Goal: Task Accomplishment & Management: Manage account settings

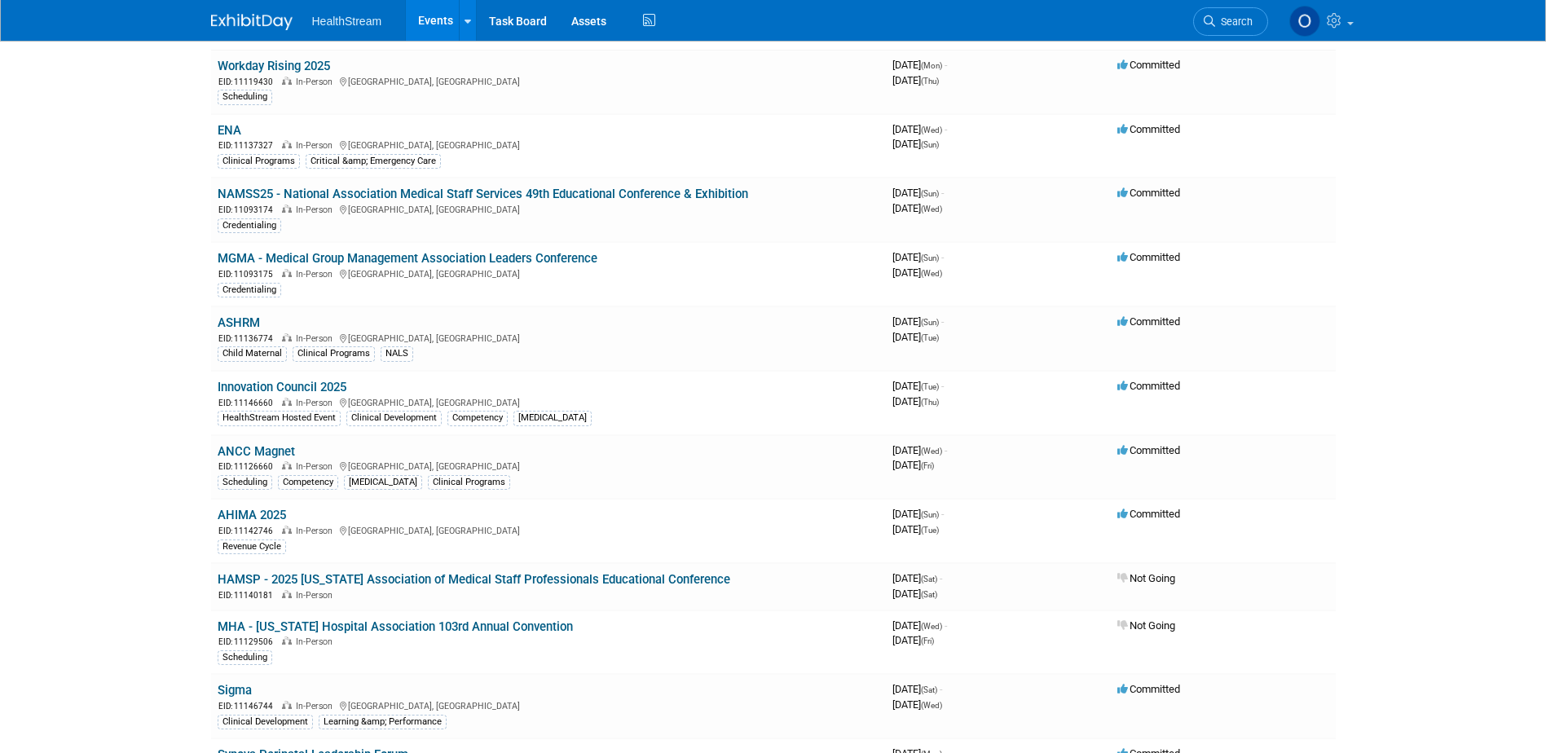
scroll to position [245, 0]
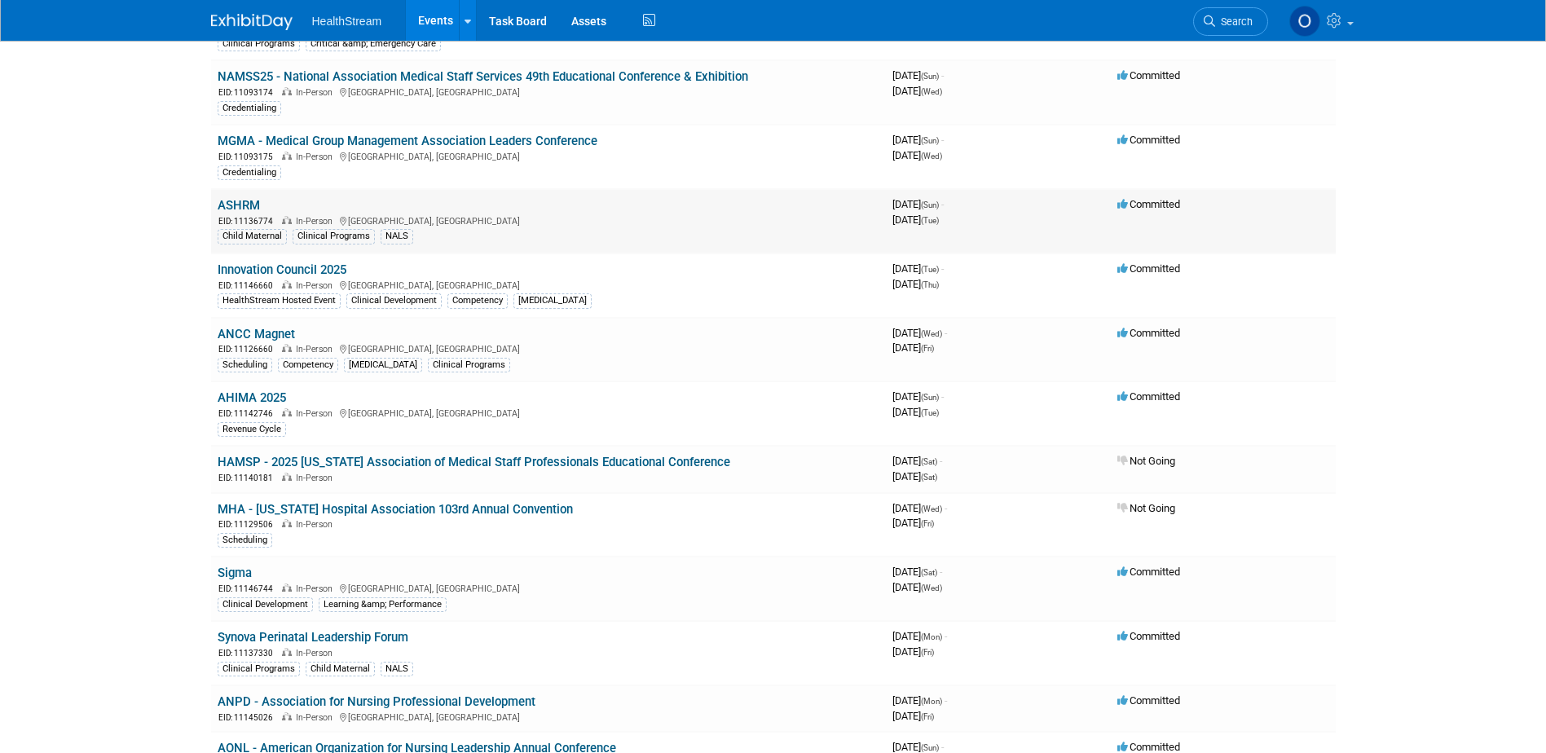
click at [227, 207] on link "ASHRM" at bounding box center [239, 205] width 42 height 15
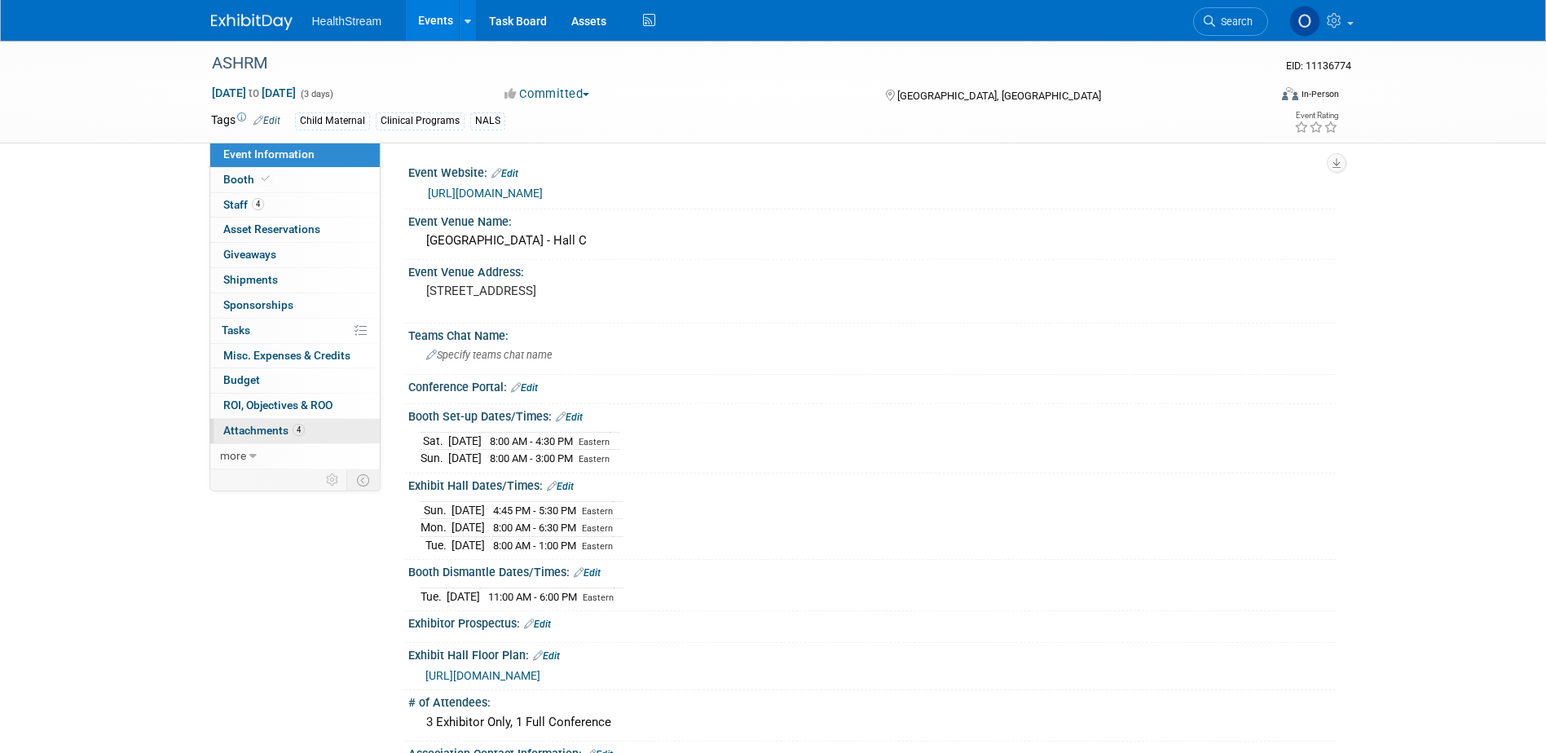
click at [255, 425] on span "Attachments 4" at bounding box center [264, 430] width 82 height 13
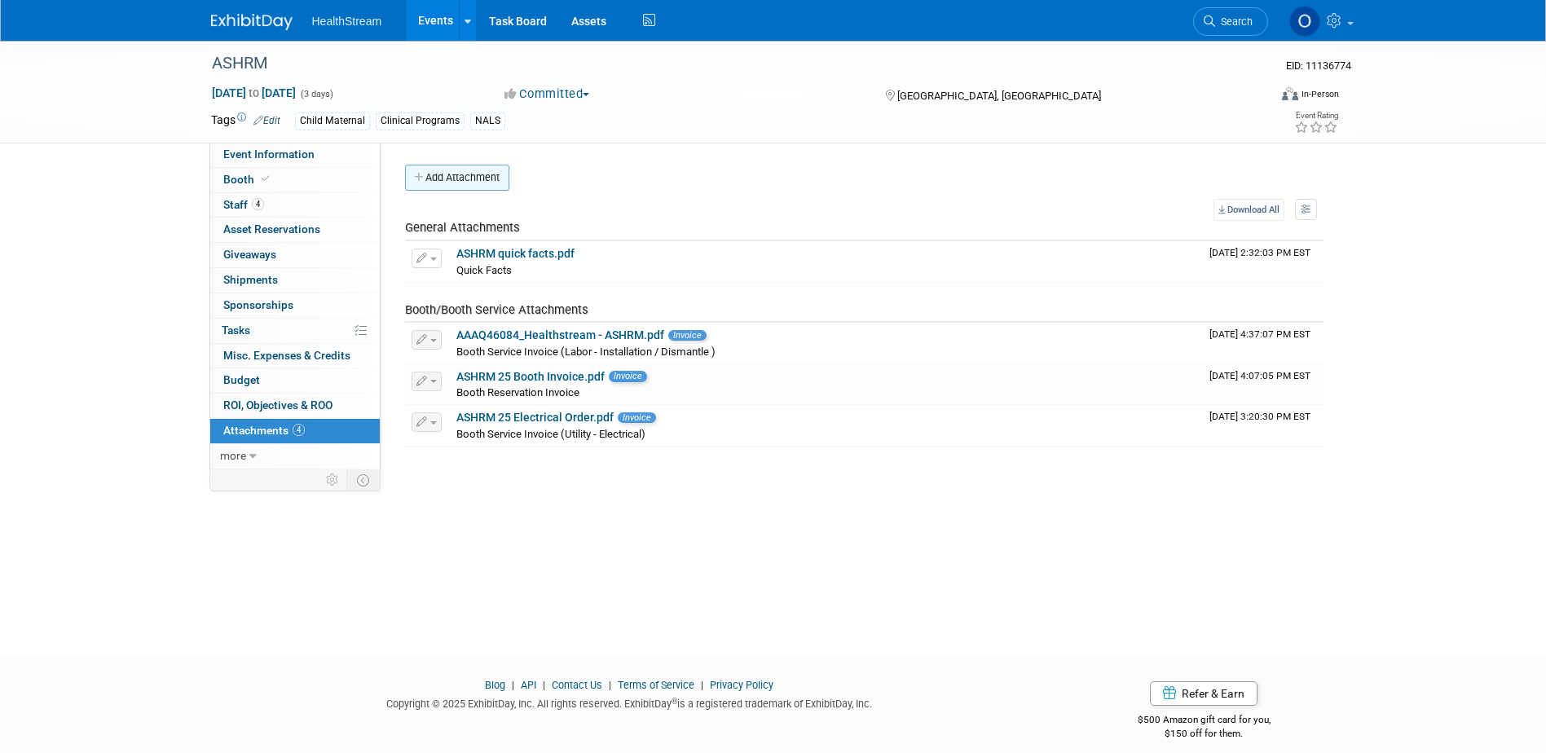
click at [469, 181] on button "Add Attachment" at bounding box center [457, 178] width 104 height 26
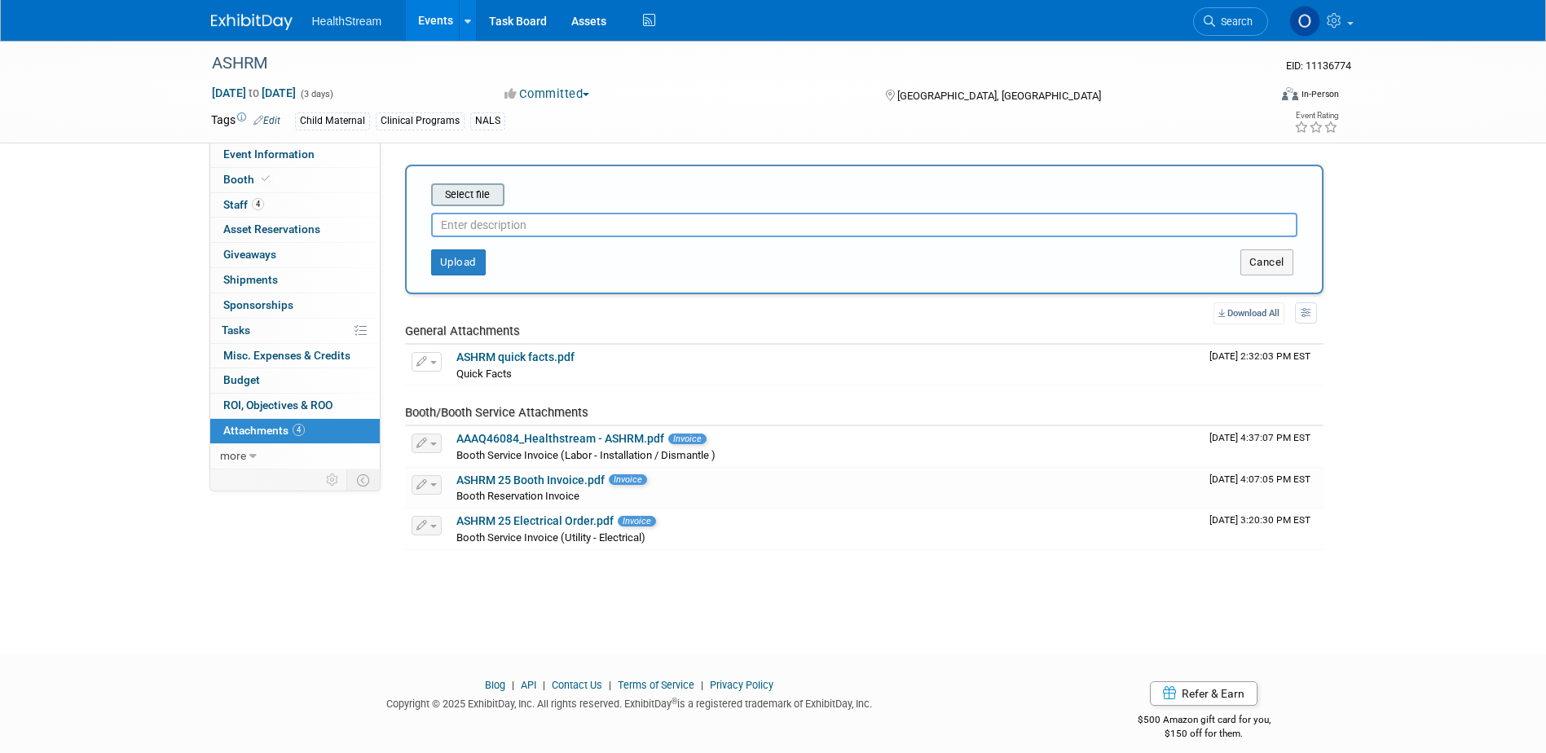
click at [477, 201] on input "file" at bounding box center [406, 195] width 194 height 20
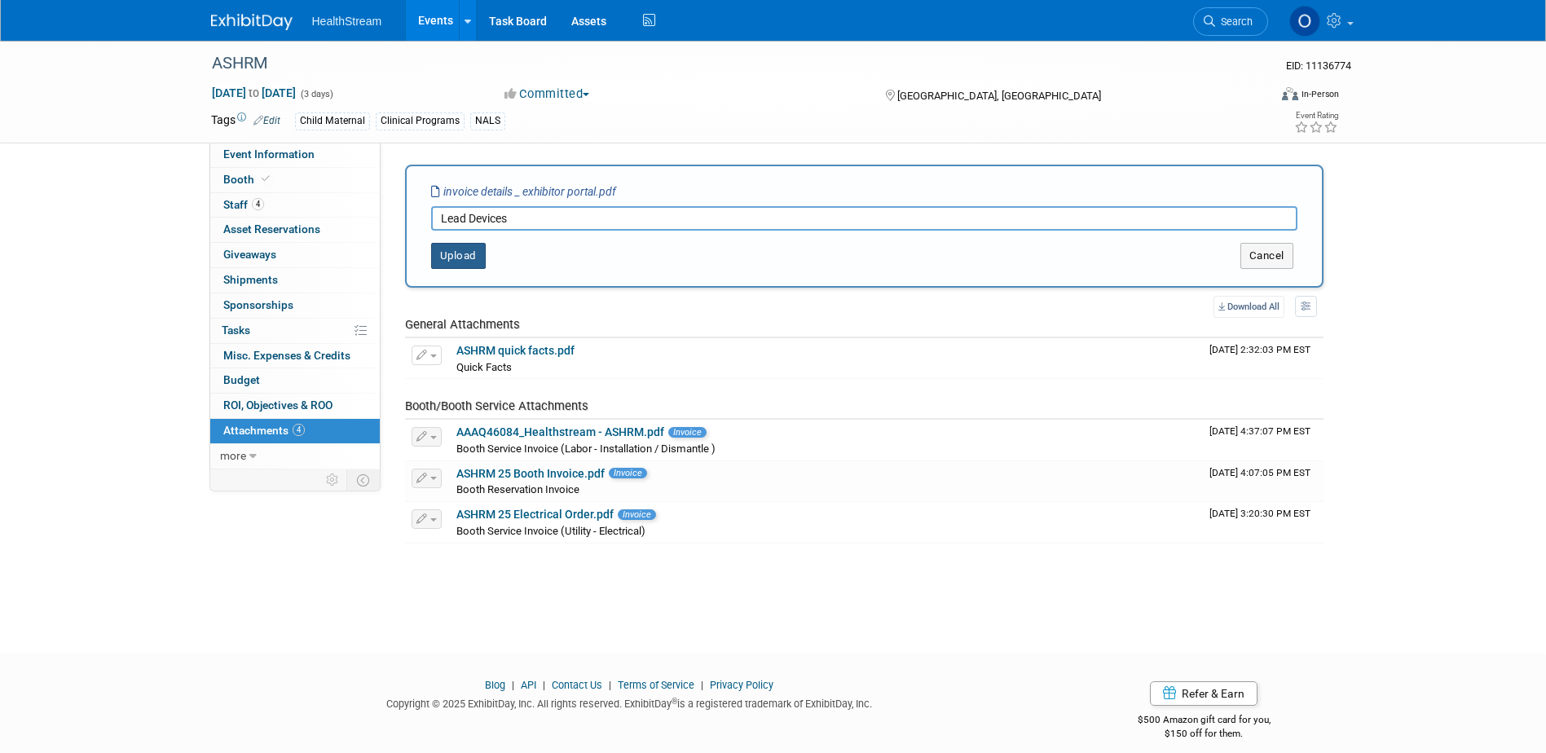
type input "Lead Devices"
click at [446, 249] on button "Upload" at bounding box center [458, 256] width 55 height 26
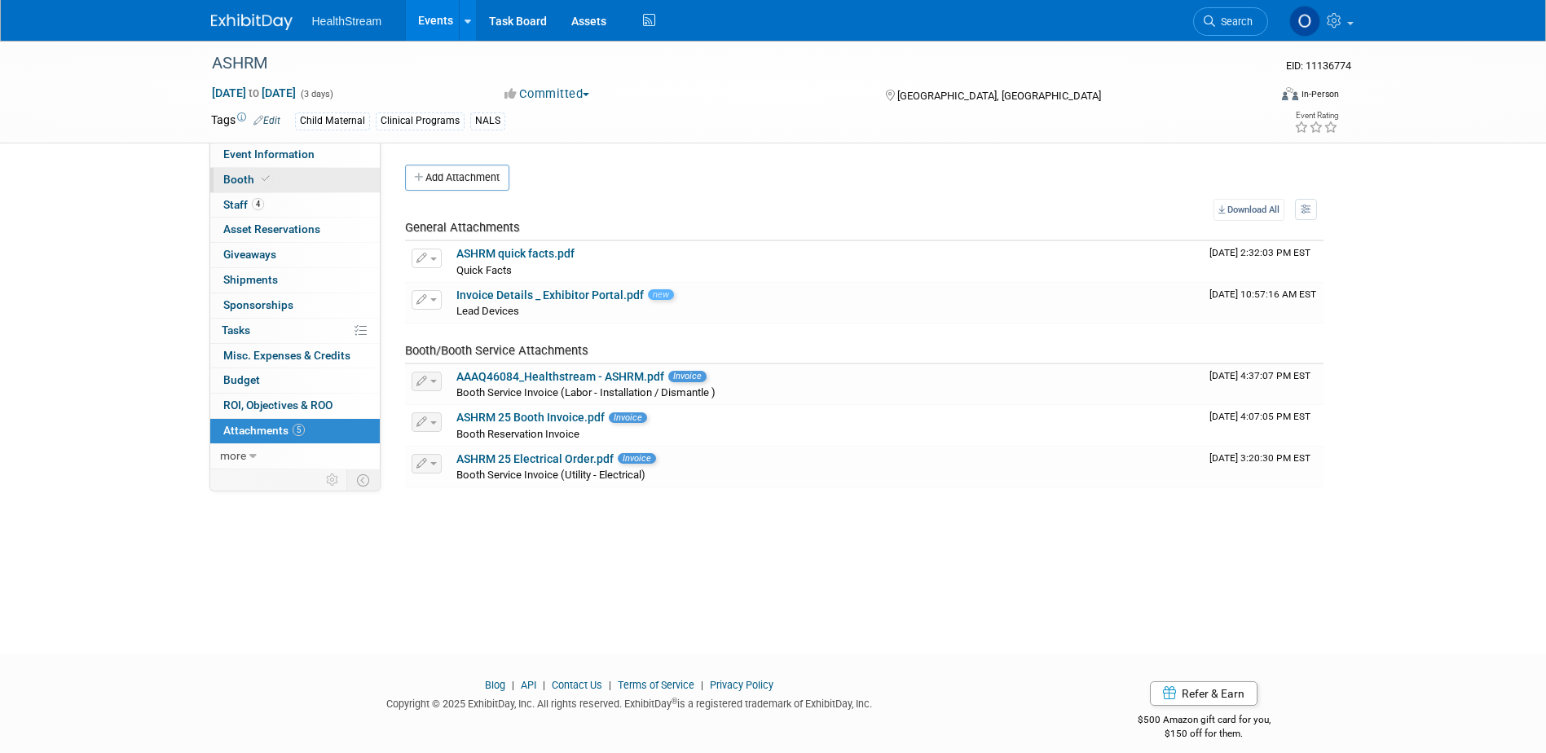
click at [324, 179] on link "Booth" at bounding box center [295, 180] width 170 height 24
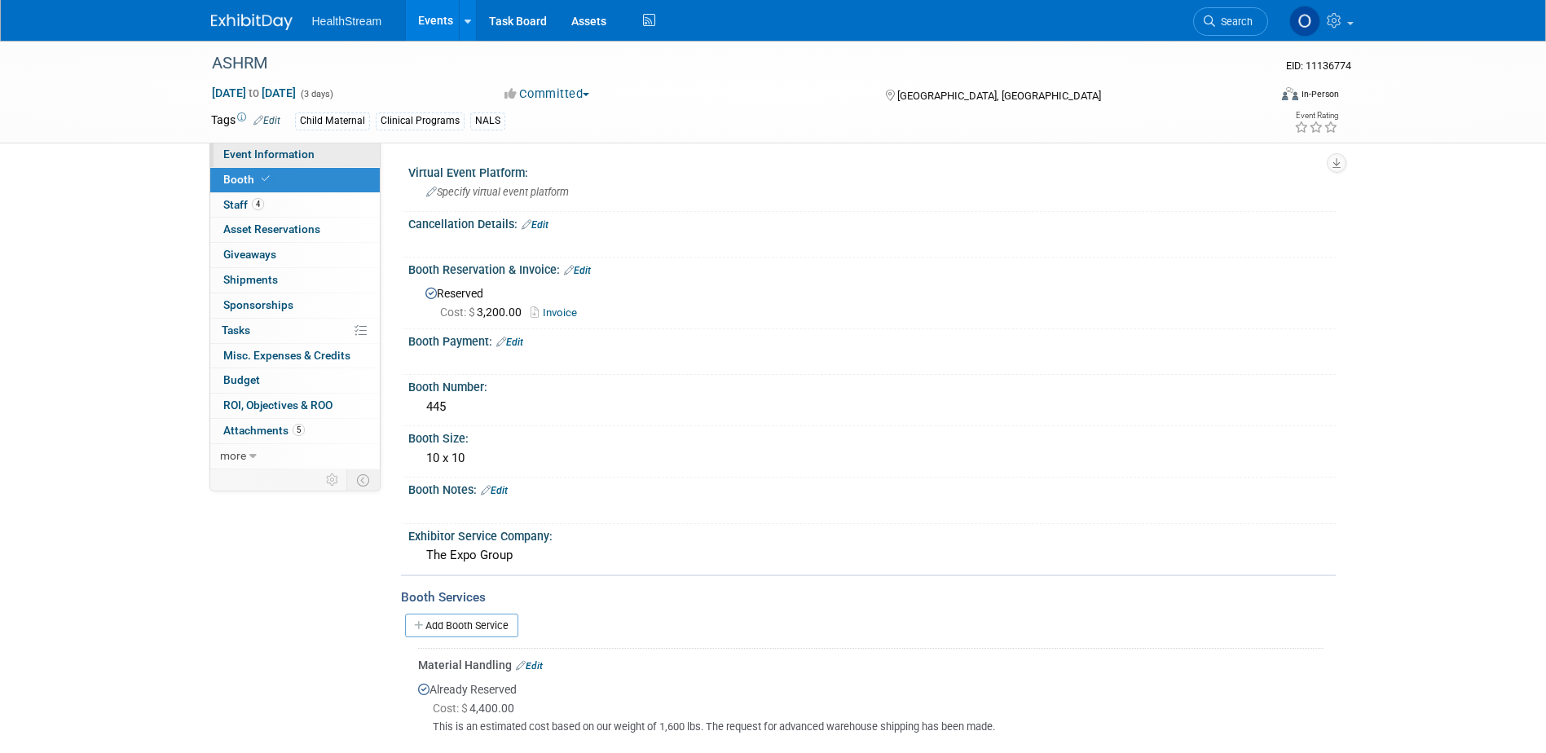
click at [308, 154] on span "Event Information" at bounding box center [268, 154] width 91 height 13
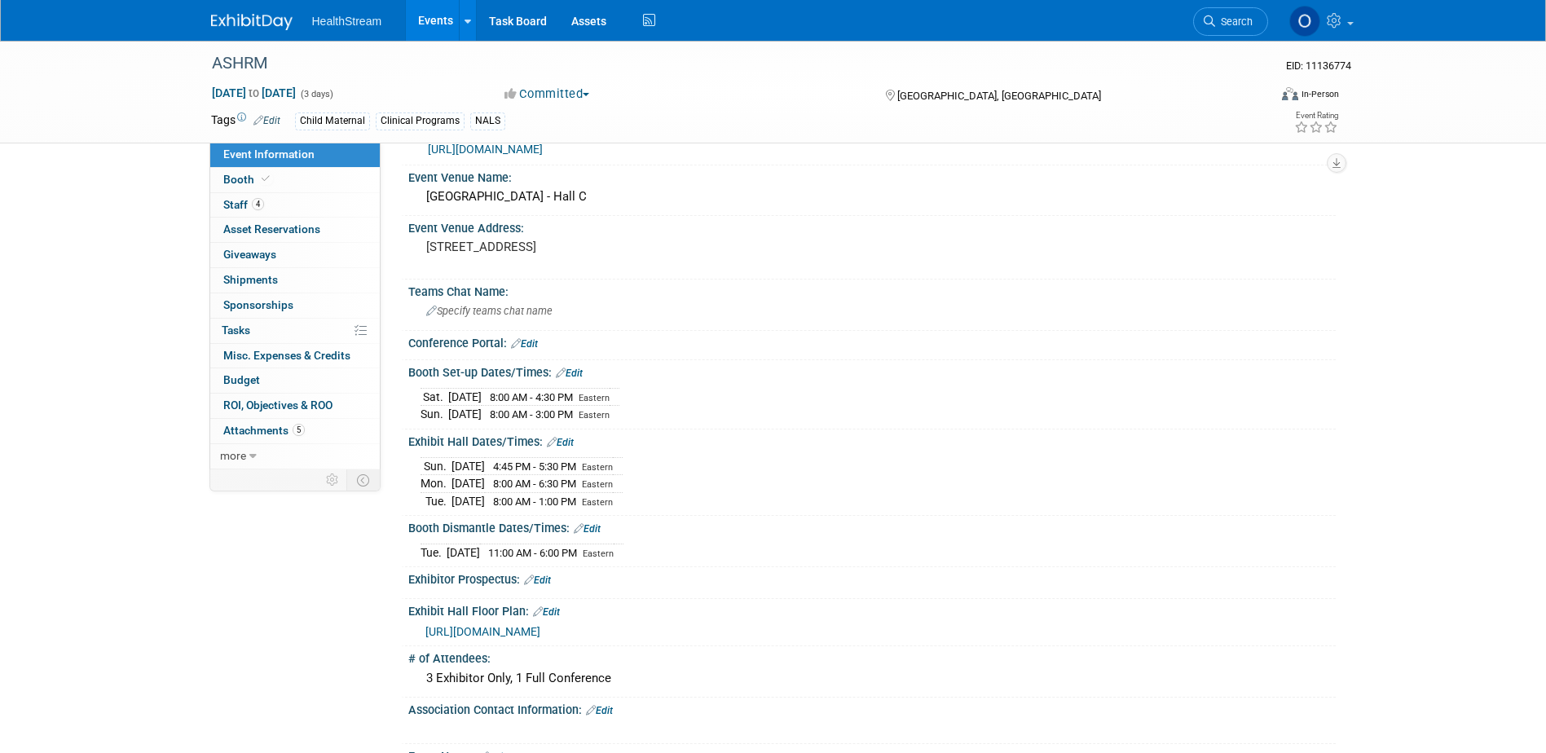
scroll to position [82, 0]
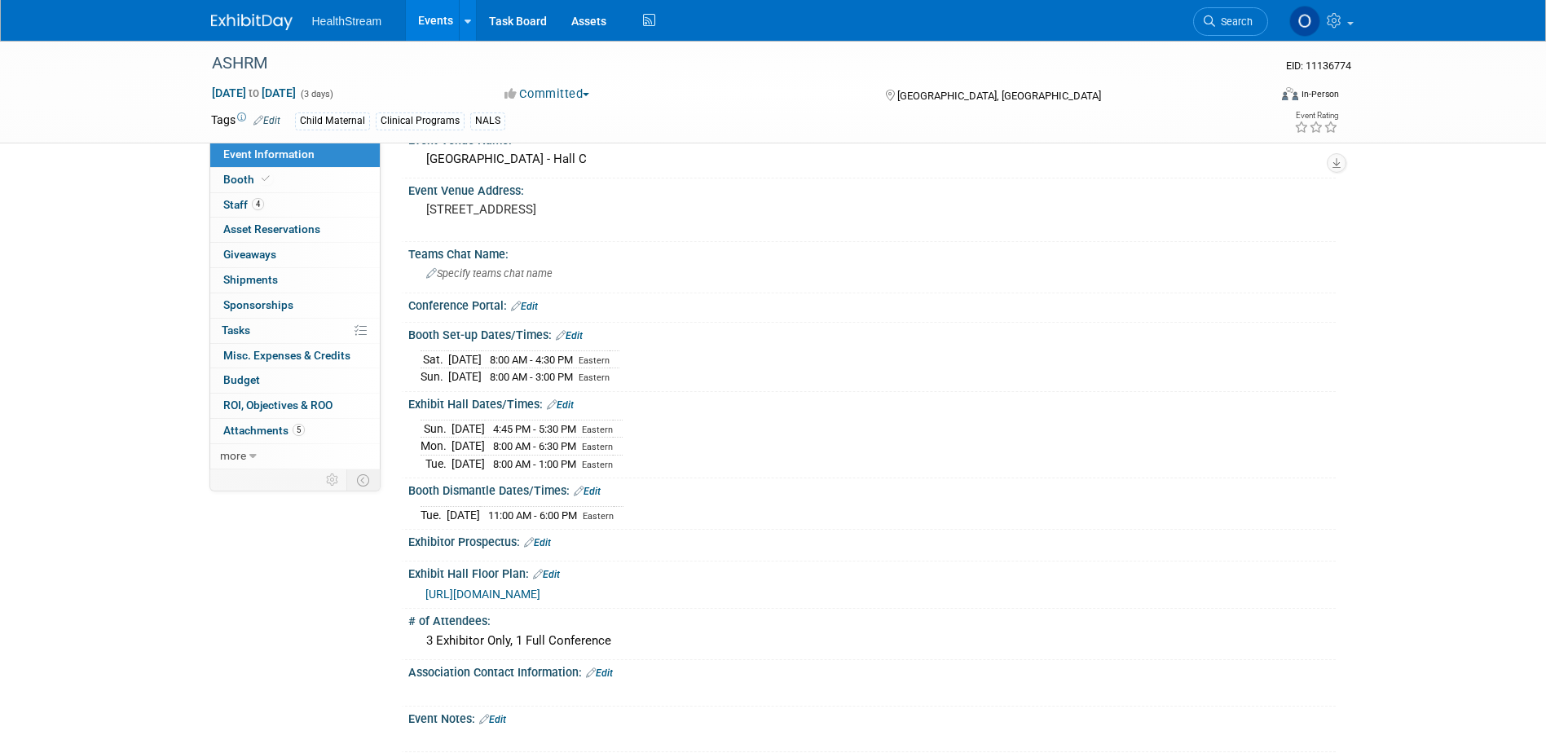
click at [535, 299] on div "Conference Portal: Edit" at bounding box center [872, 303] width 928 height 21
click at [536, 303] on link "Edit" at bounding box center [524, 306] width 27 height 11
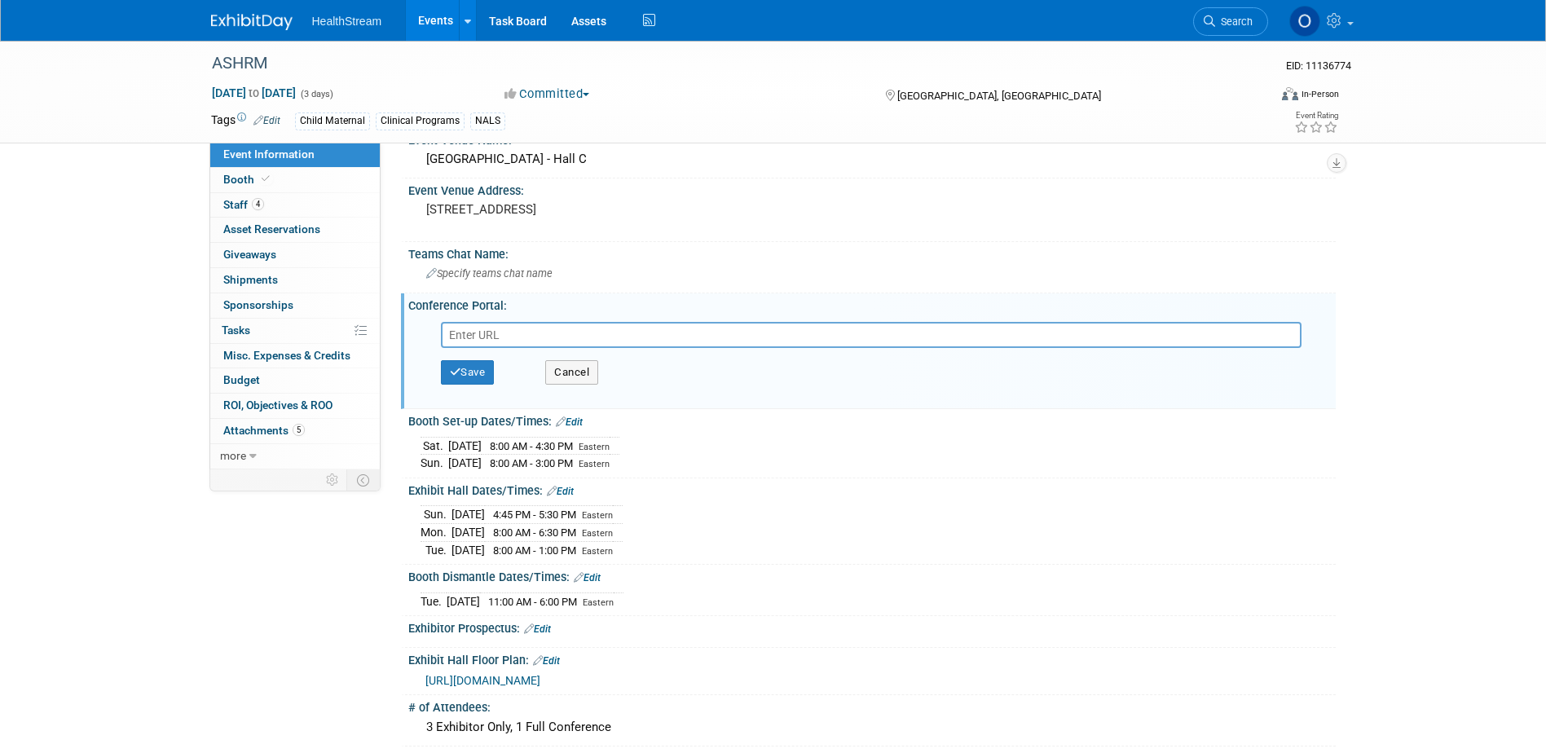
paste input "https://exhibitors.cvent.com/events/16627434-7dc5-4b46-9d8a-55adfd8cd088/exhibi…"
type input "https://exhibitors.cvent.com/events/16627434-7dc5-4b46-9d8a-55adfd8cd088/exhibi…"
click at [478, 356] on div "Save Cancel" at bounding box center [876, 372] width 870 height 49
click at [478, 363] on button "Save" at bounding box center [468, 372] width 54 height 24
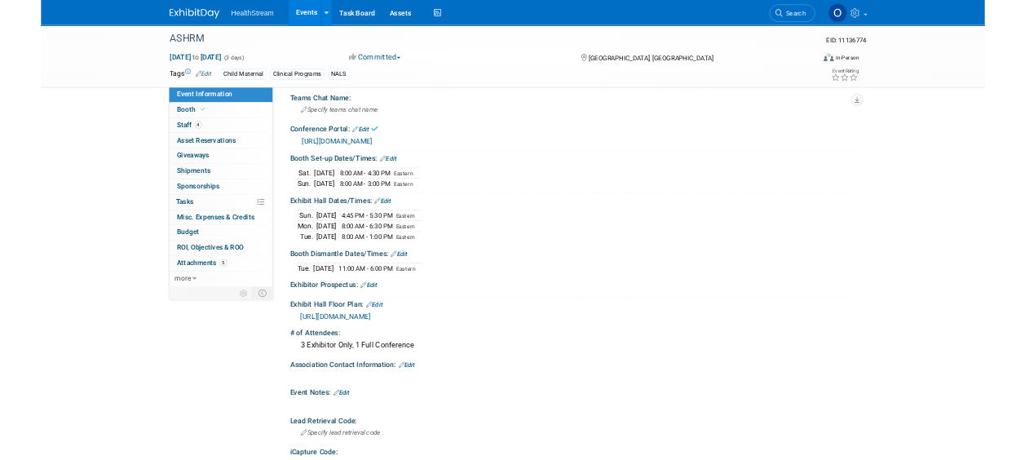
scroll to position [408, 0]
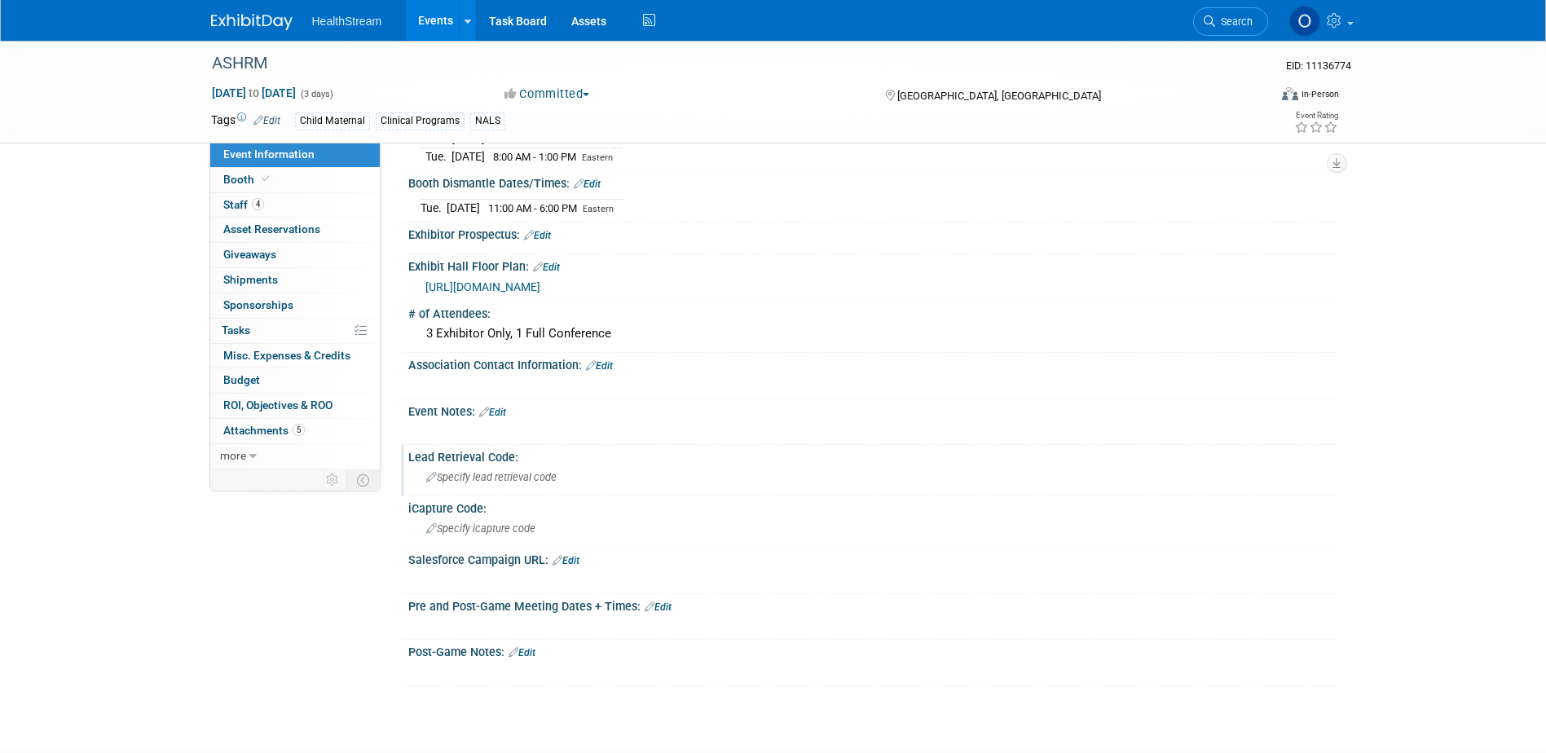
click at [514, 475] on span "Specify lead retrieval code" at bounding box center [491, 477] width 130 height 12
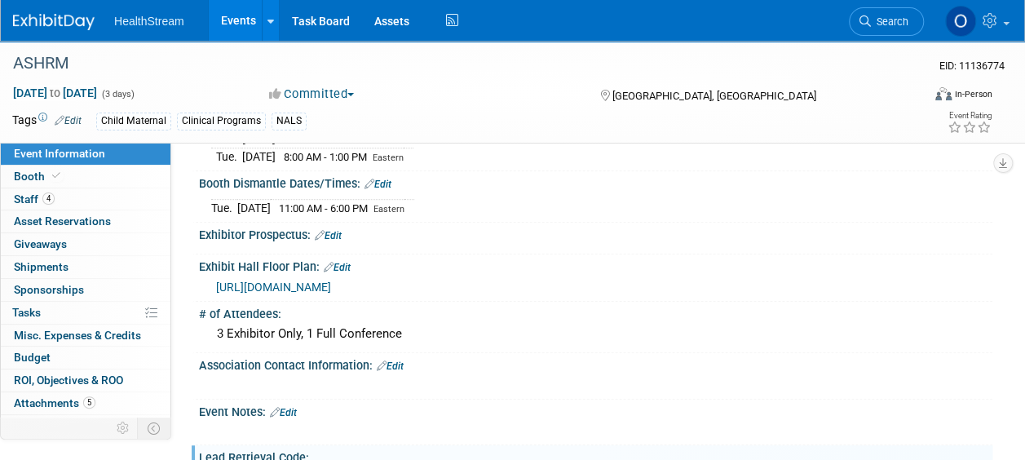
scroll to position [571, 0]
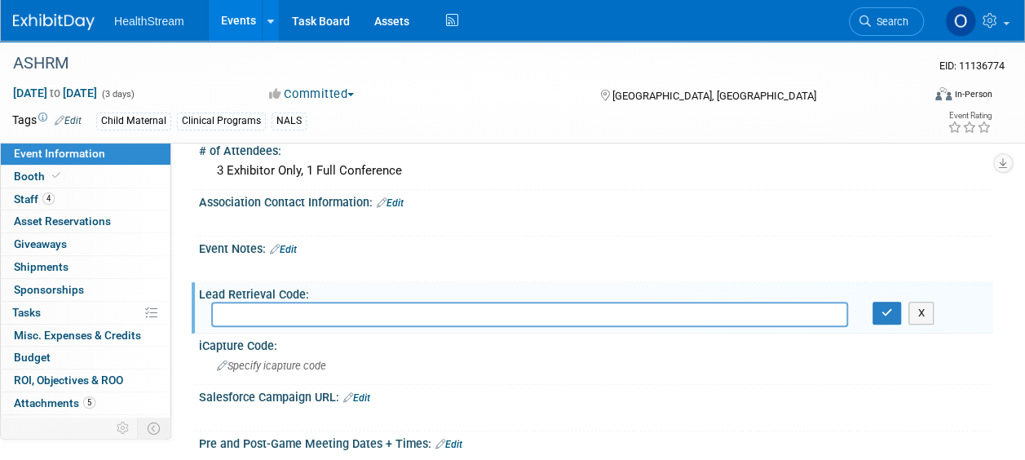
click at [346, 311] on input "text" at bounding box center [529, 314] width 637 height 25
paste input "n-ugdpt0k"
type input "n-ugdpt0k"
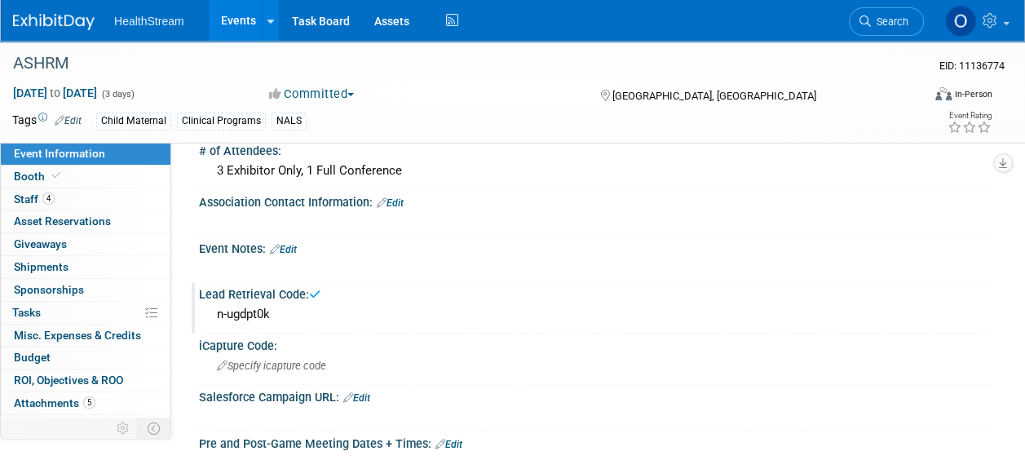
click at [291, 310] on div "n-ugdpt0k" at bounding box center [595, 314] width 769 height 25
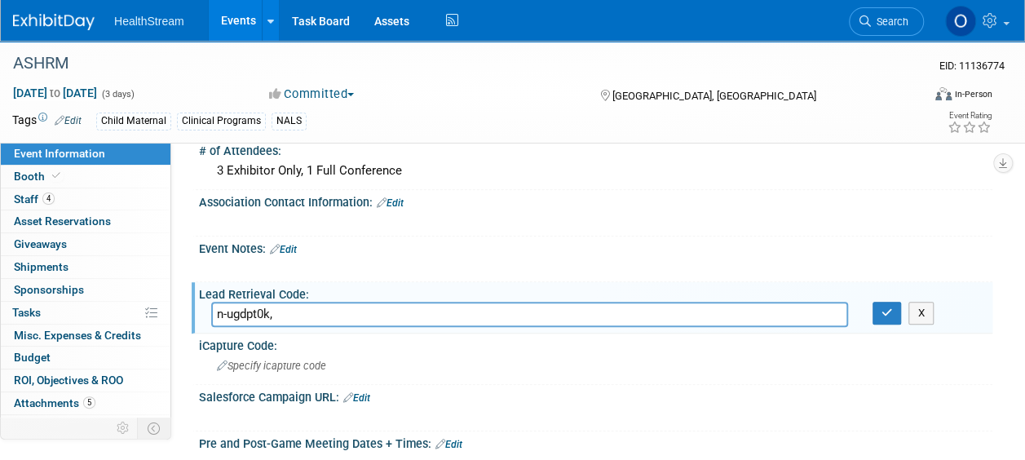
click at [300, 309] on input "n-ugdpt0k," at bounding box center [529, 314] width 637 height 25
paste input "n-7fylo3u"
click at [382, 306] on input "n-ugdpt0k, n-7fylo3u," at bounding box center [529, 314] width 637 height 25
paste input "n-ach8je0"
type input "n-ugdpt0k, n-7fylo3u, n-ach8je0"
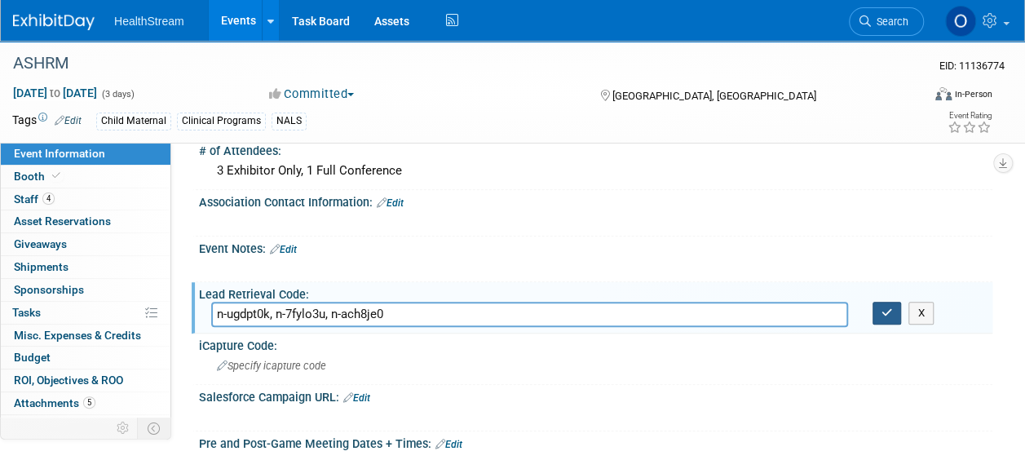
click at [872, 305] on button "button" at bounding box center [886, 313] width 29 height 23
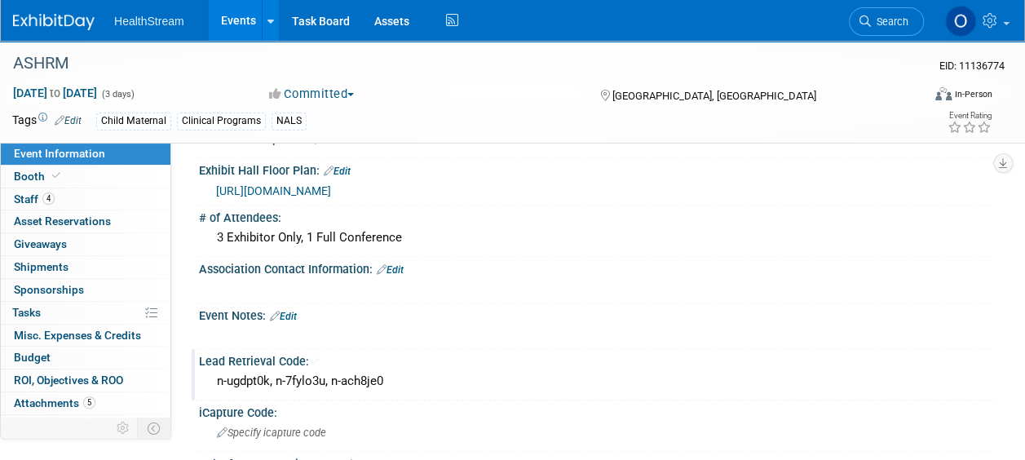
scroll to position [408, 0]
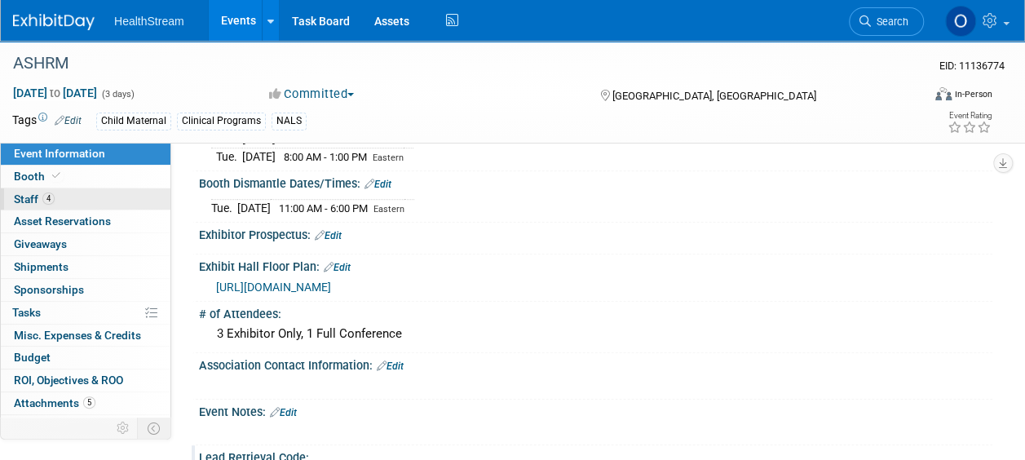
click at [79, 201] on link "4 Staff 4" at bounding box center [86, 199] width 170 height 22
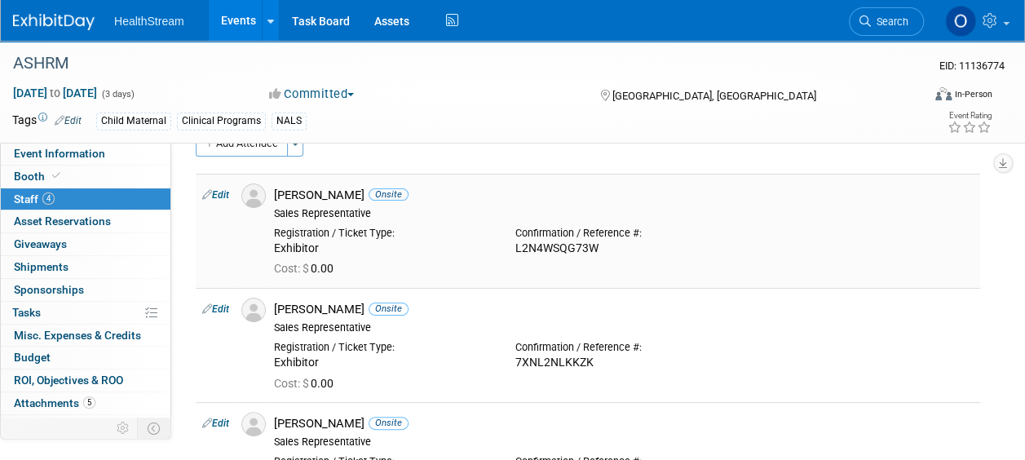
scroll to position [0, 0]
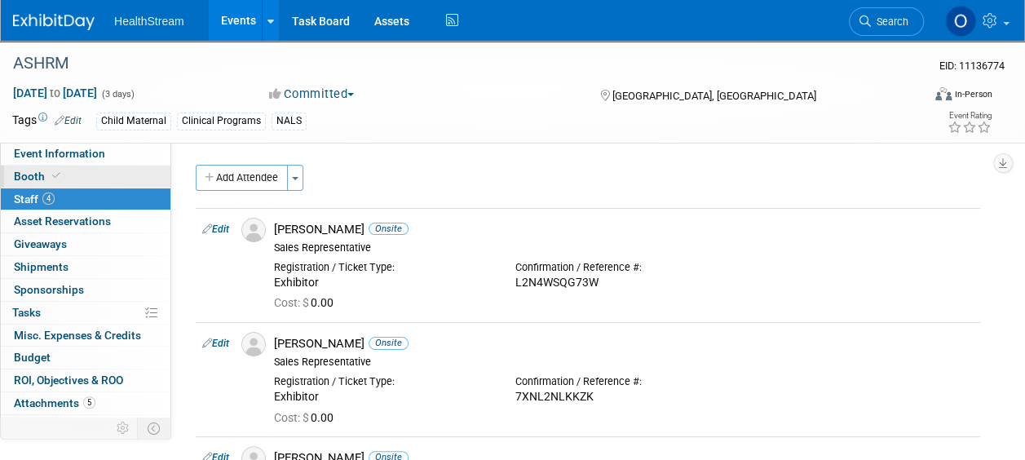
click at [77, 176] on link "Booth" at bounding box center [86, 176] width 170 height 22
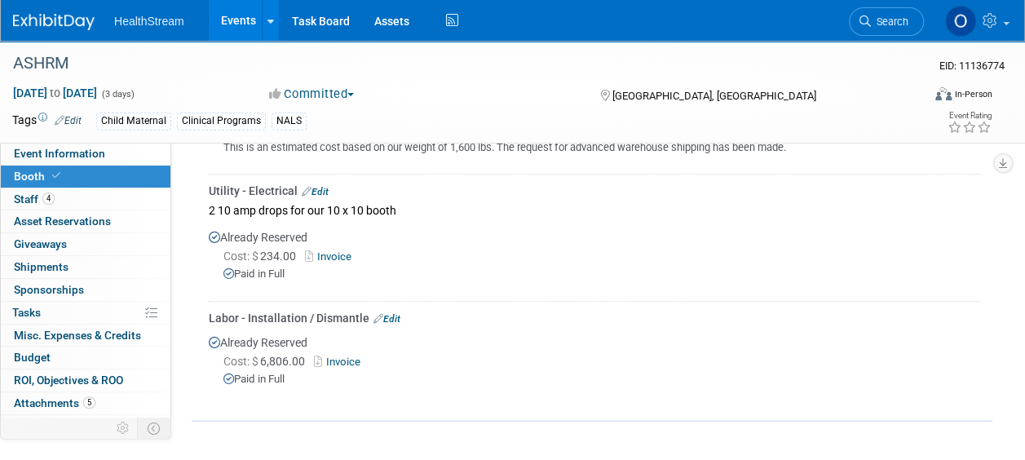
scroll to position [711, 0]
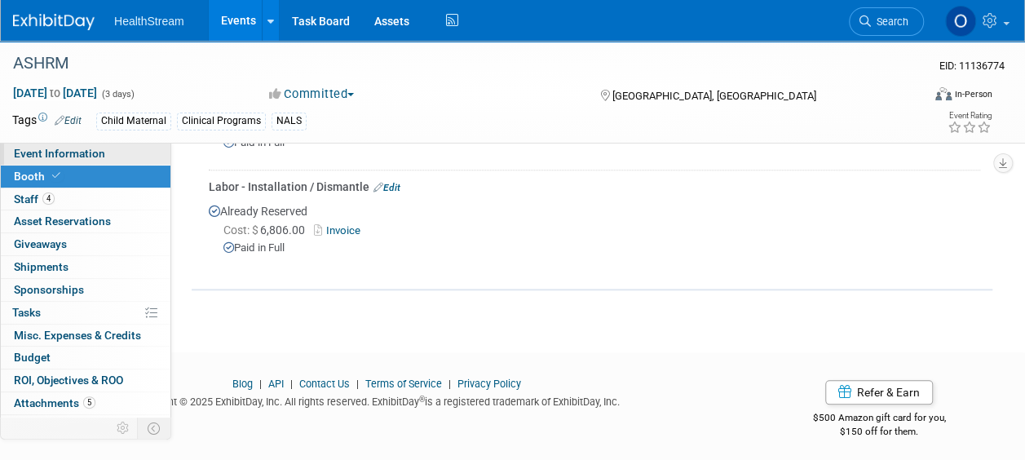
click at [47, 153] on span "Event Information" at bounding box center [59, 153] width 91 height 13
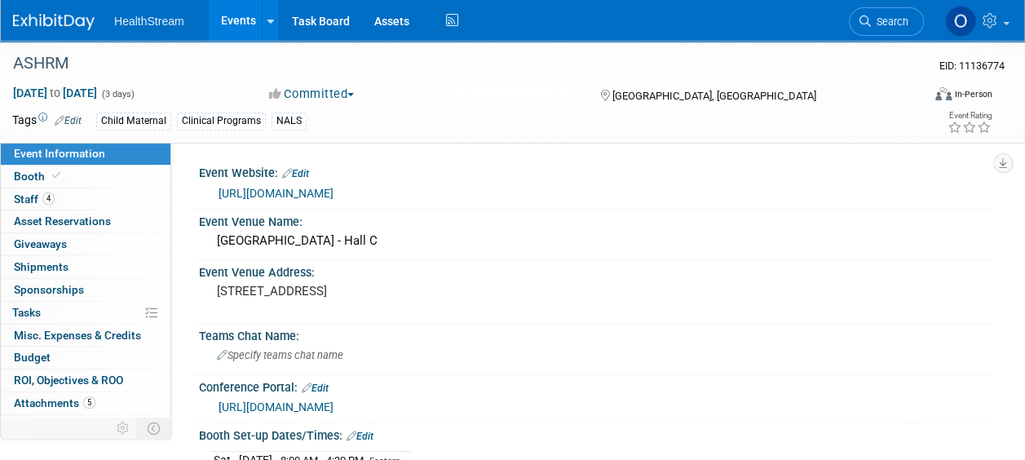
click at [236, 16] on link "Events" at bounding box center [239, 20] width 60 height 41
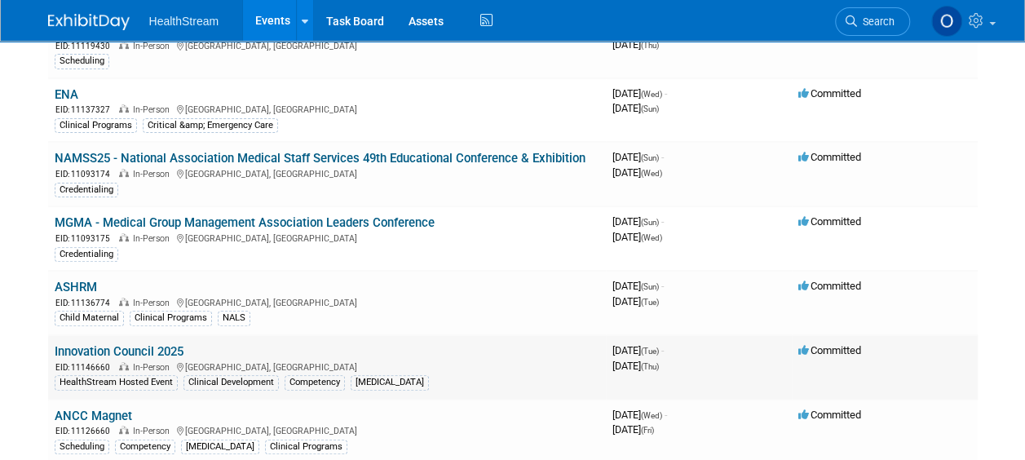
scroll to position [326, 0]
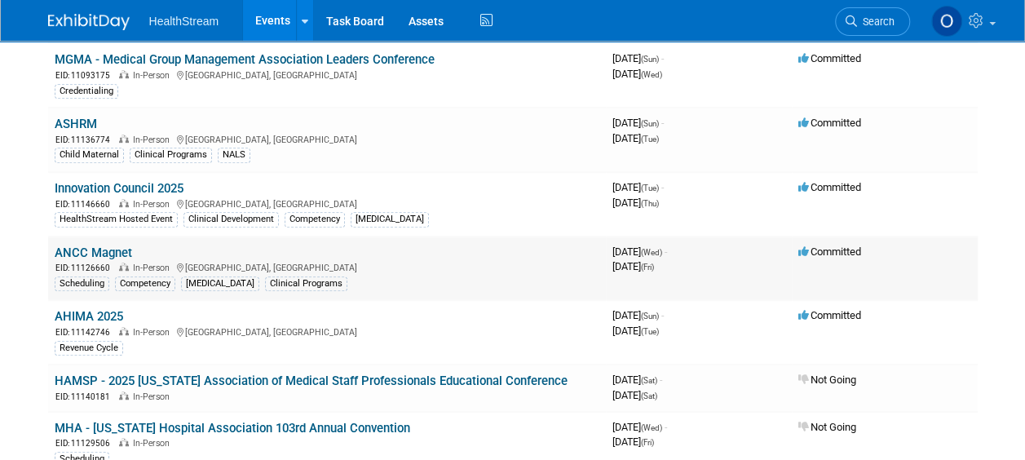
click at [88, 249] on link "ANCC Magnet" at bounding box center [93, 252] width 77 height 15
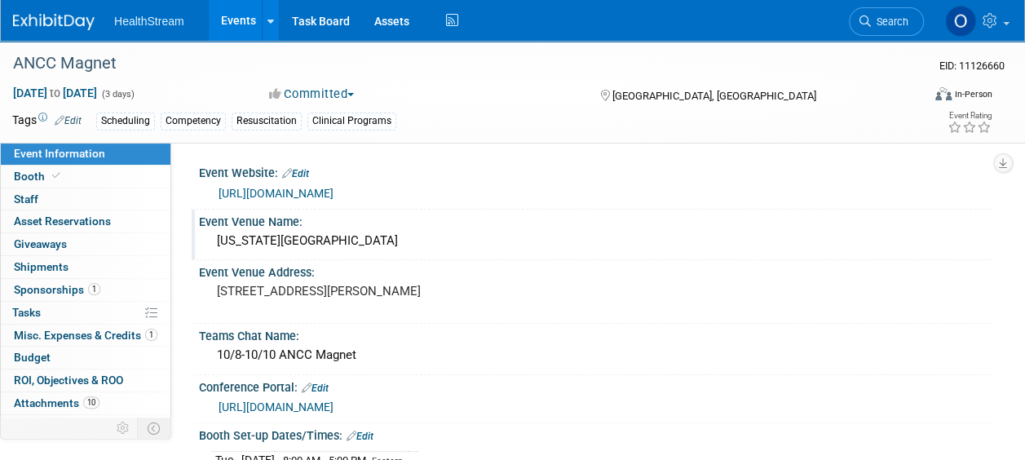
drag, startPoint x: 390, startPoint y: 245, endPoint x: 220, endPoint y: 233, distance: 169.9
click at [220, 233] on div "[US_STATE][GEOGRAPHIC_DATA]" at bounding box center [595, 240] width 769 height 25
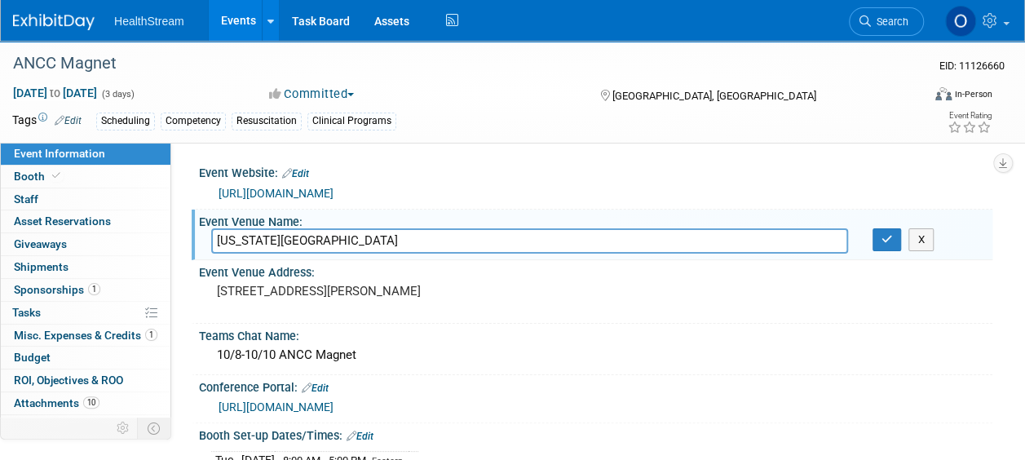
drag, startPoint x: 414, startPoint y: 240, endPoint x: 214, endPoint y: 232, distance: 199.8
click at [214, 232] on input "[US_STATE][GEOGRAPHIC_DATA]" at bounding box center [529, 240] width 637 height 25
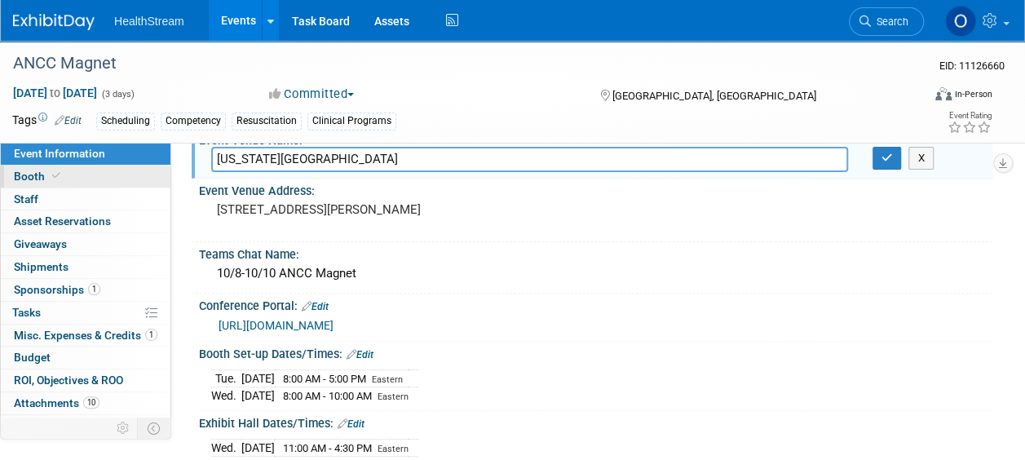
click at [73, 176] on link "Booth" at bounding box center [86, 176] width 170 height 22
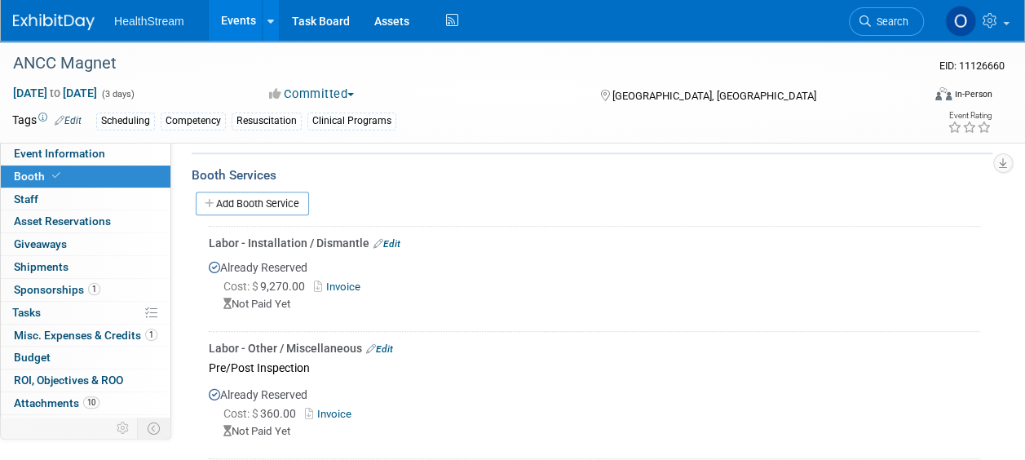
scroll to position [245, 0]
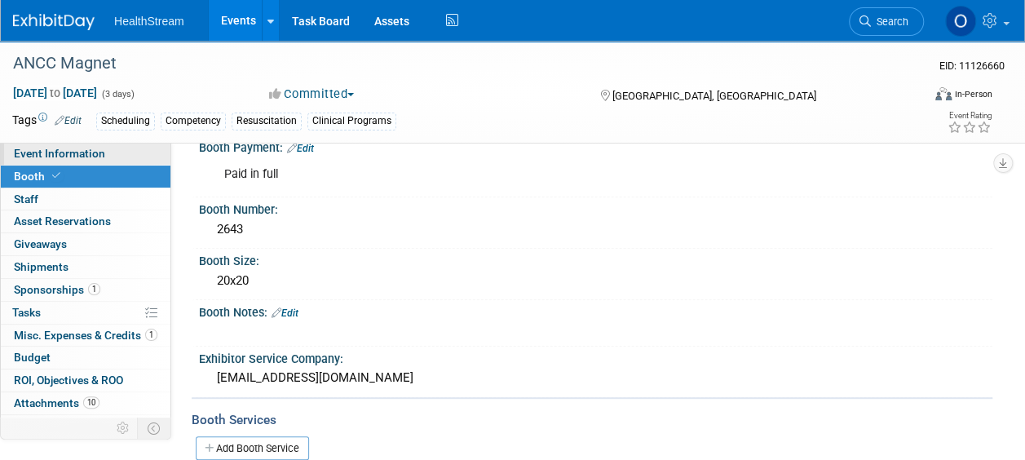
click at [63, 152] on span "Event Information" at bounding box center [59, 153] width 91 height 13
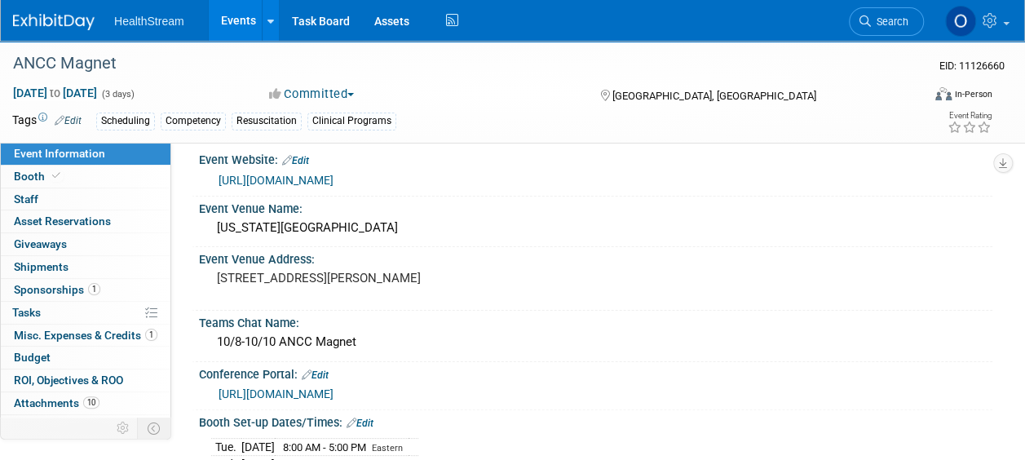
scroll to position [0, 0]
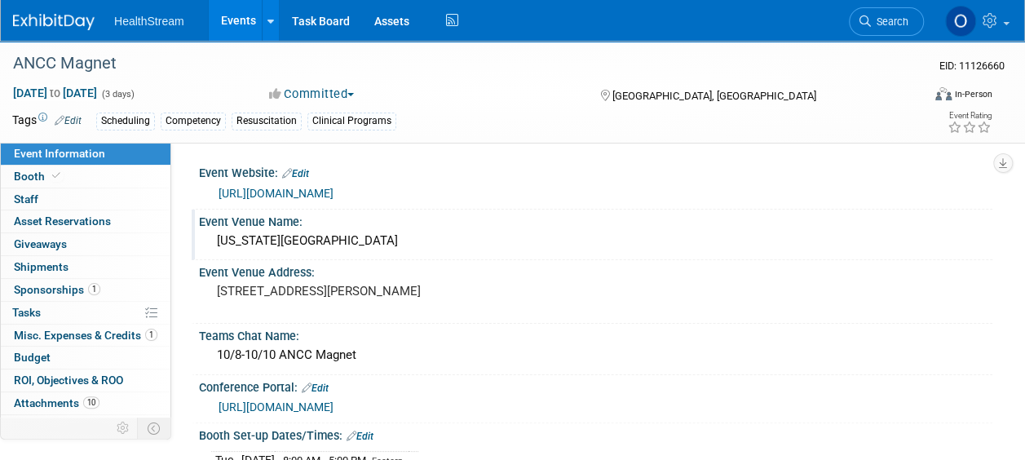
drag, startPoint x: 388, startPoint y: 240, endPoint x: 220, endPoint y: 231, distance: 168.1
click at [220, 231] on div "[US_STATE][GEOGRAPHIC_DATA]" at bounding box center [595, 240] width 769 height 25
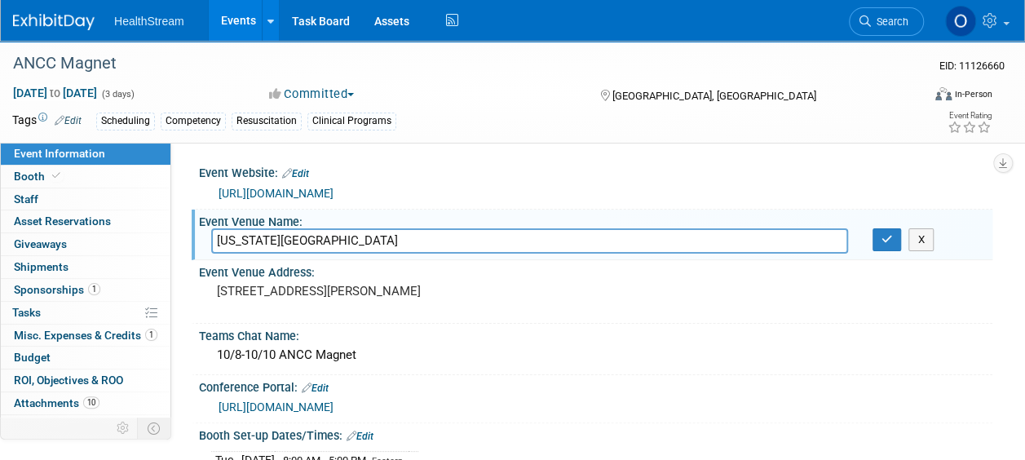
drag, startPoint x: 388, startPoint y: 240, endPoint x: 210, endPoint y: 236, distance: 177.7
click at [215, 240] on input "[US_STATE][GEOGRAPHIC_DATA]" at bounding box center [529, 240] width 637 height 25
click at [286, 298] on pre "[STREET_ADDRESS][PERSON_NAME]" at bounding box center [364, 291] width 294 height 15
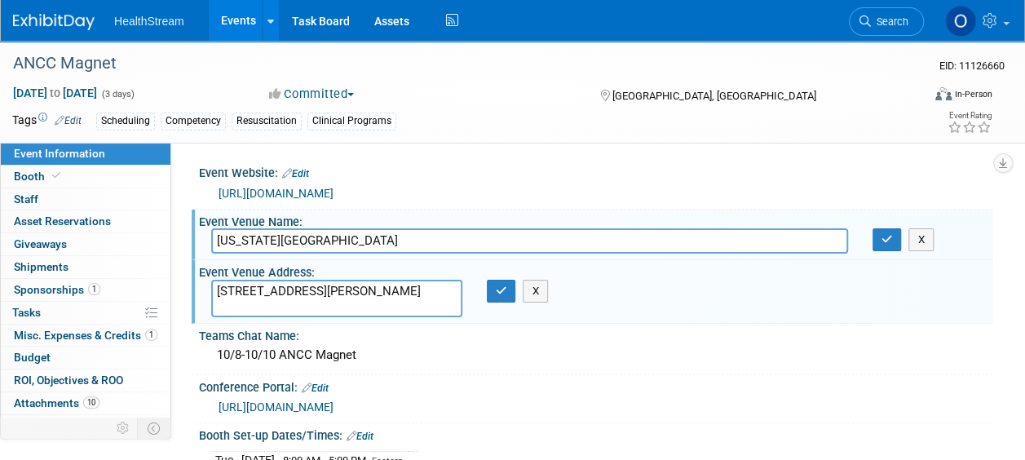
drag, startPoint x: 237, startPoint y: 304, endPoint x: 215, endPoint y: 289, distance: 26.4
click at [215, 289] on textarea "[STREET_ADDRESS][PERSON_NAME]" at bounding box center [336, 298] width 251 height 37
click at [323, 298] on textarea "[STREET_ADDRESS][PERSON_NAME]" at bounding box center [336, 298] width 251 height 37
drag, startPoint x: 308, startPoint y: 301, endPoint x: 212, endPoint y: 276, distance: 99.2
click at [212, 276] on div "Event Venue Address: [STREET_ADDRESS][PERSON_NAME] [STREET_ADDRESS][PERSON_NAME…" at bounding box center [592, 291] width 800 height 63
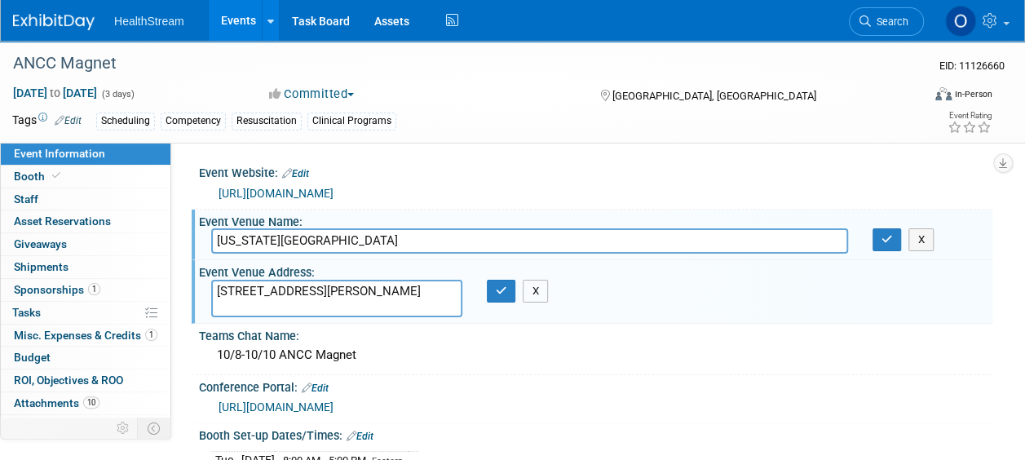
click at [540, 287] on button "X" at bounding box center [534, 291] width 25 height 23
